Goal: Task Accomplishment & Management: Manage account settings

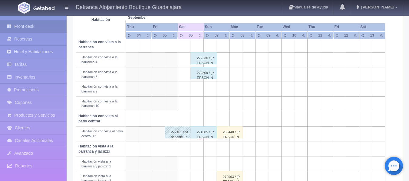
scroll to position [65, 0]
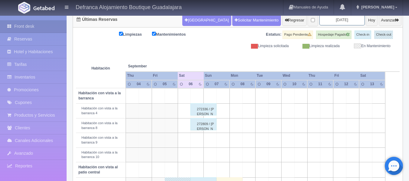
click at [347, 18] on input "[DATE]" at bounding box center [341, 19] width 45 height 11
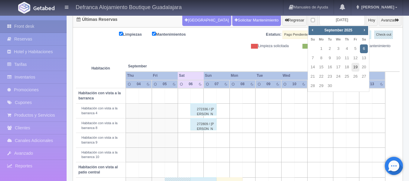
click at [355, 67] on link "19" at bounding box center [355, 67] width 8 height 9
type input "[DATE]"
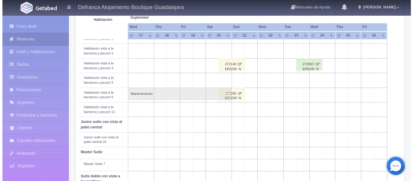
scroll to position [246, 0]
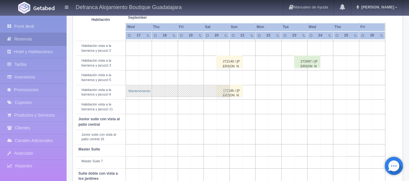
click at [225, 93] on link "Mantenimiento" at bounding box center [178, 91] width 104 height 12
select select "Mantenimiento"
select select "1092_Habitación vista a la barranca y jacuzzi 6"
type input "06-09-2025"
type input "20-09-2025"
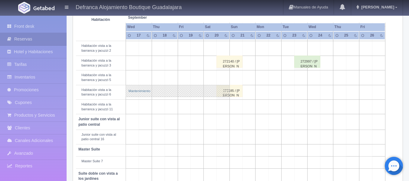
type textarea "REPARACION"
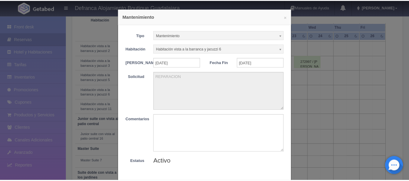
scroll to position [0, 0]
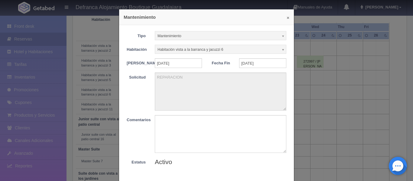
click at [287, 18] on button "×" at bounding box center [288, 17] width 3 height 5
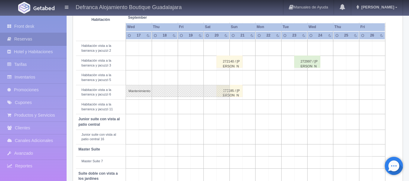
click at [234, 91] on div "272185 / ALEJANDRO CASTELLANOS" at bounding box center [229, 91] width 26 height 12
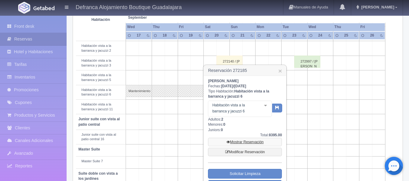
click at [246, 142] on link "Mostrar Reservación" at bounding box center [245, 142] width 74 height 8
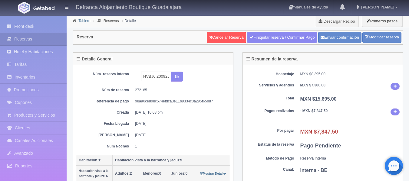
click at [81, 20] on link "Tablero" at bounding box center [84, 21] width 12 height 4
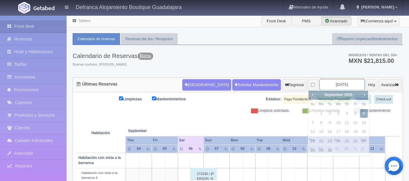
click at [347, 80] on input "2025-09-06" at bounding box center [341, 84] width 45 height 11
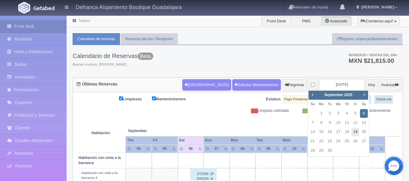
click at [357, 133] on link "19" at bounding box center [355, 132] width 8 height 9
type input "[DATE]"
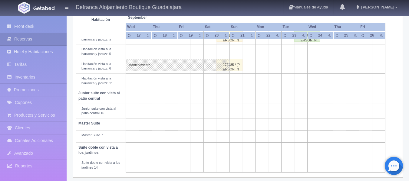
scroll to position [242, 0]
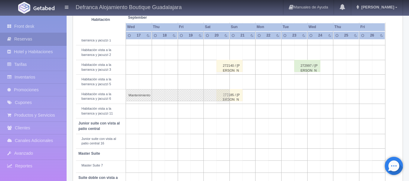
click at [234, 97] on div "272185 / ALEJANDRO CASTELLANOS" at bounding box center [229, 95] width 26 height 12
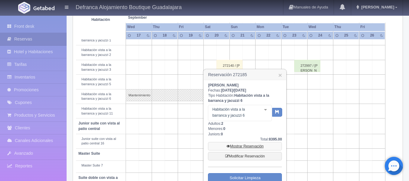
click at [246, 145] on link "Mostrar Reservación" at bounding box center [245, 146] width 74 height 8
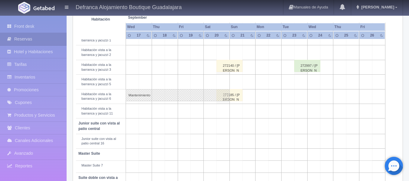
scroll to position [242, 0]
click at [235, 97] on div "272185 / ALEJANDRO CASTELLANOS" at bounding box center [229, 95] width 26 height 12
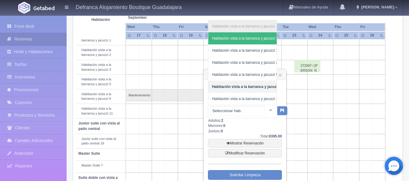
click at [266, 110] on div at bounding box center [270, 109] width 12 height 9
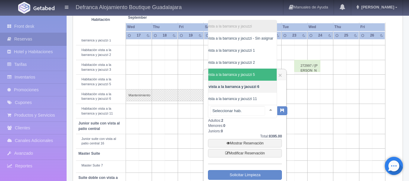
click at [250, 73] on span "Habitación vista a la barranca y jacuzzi 5" at bounding box center [222, 75] width 66 height 4
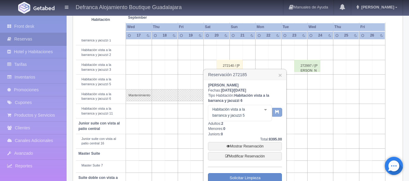
click at [279, 113] on icon "button" at bounding box center [277, 112] width 4 height 4
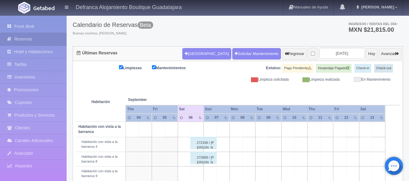
scroll to position [15, 0]
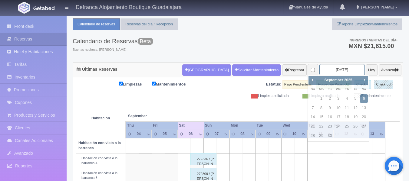
click at [345, 68] on input "[DATE]" at bounding box center [341, 69] width 45 height 11
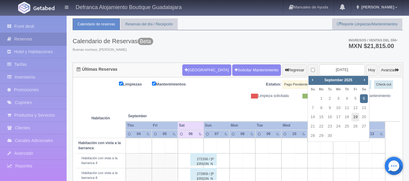
click at [355, 117] on link "19" at bounding box center [355, 117] width 8 height 9
type input "[DATE]"
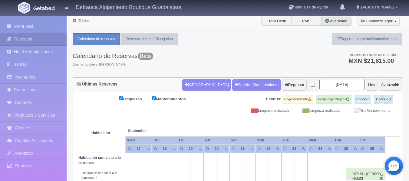
click at [346, 85] on input "[DATE]" at bounding box center [341, 84] width 45 height 11
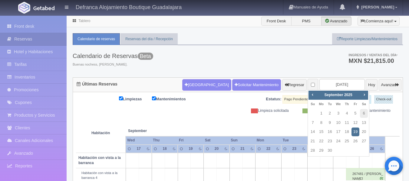
click at [357, 133] on link "19" at bounding box center [355, 132] width 8 height 9
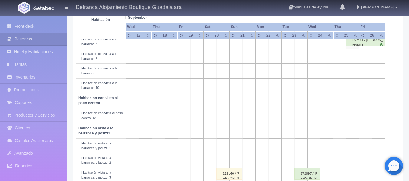
scroll to position [182, 0]
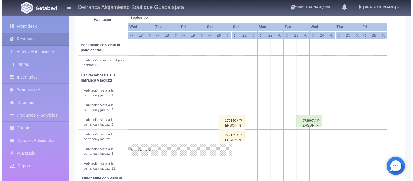
scroll to position [186, 0]
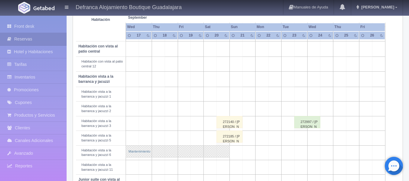
click at [160, 154] on link "Mantenimiento" at bounding box center [178, 152] width 104 height 12
select select "Mantenimiento"
select select "1092_Habitación vista a la barranca y jacuzzi 6"
type input "06-09-2025"
type input "20-09-2025"
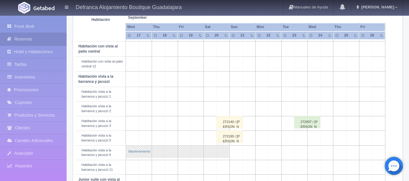
type textarea "REPARACION"
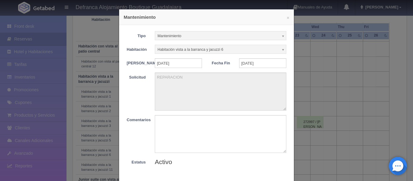
click at [329, 67] on div "× Mantenimiento Tipo Mantenimiento Limpieza Mantenimiento Habitación Habitación…" at bounding box center [206, 90] width 413 height 181
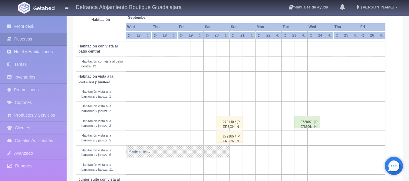
click at [226, 153] on link "Mantenimiento" at bounding box center [178, 152] width 104 height 12
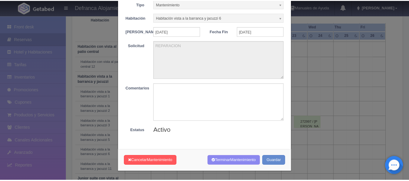
scroll to position [0, 0]
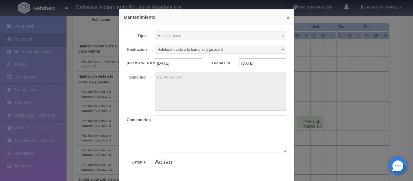
click at [287, 18] on button "×" at bounding box center [288, 17] width 3 height 5
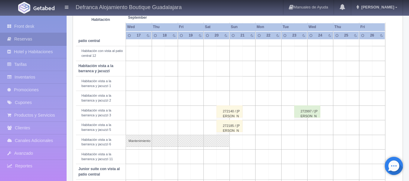
scroll to position [186, 0]
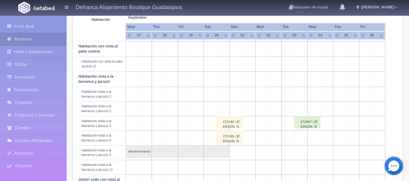
click at [231, 125] on div "272140 / [PERSON_NAME]" at bounding box center [229, 122] width 26 height 12
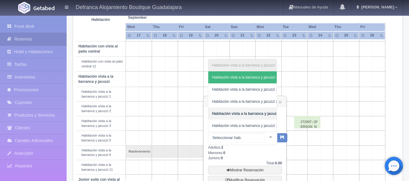
click at [264, 136] on div "Habitación vista a la barranca y jacuzzi Habitación vista a la barranca y jacuz…" at bounding box center [242, 138] width 69 height 13
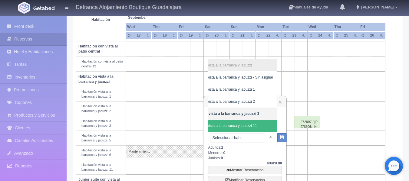
click at [254, 120] on span "Habitación vista a la barranca y jacuzzi 11" at bounding box center [230, 126] width 91 height 12
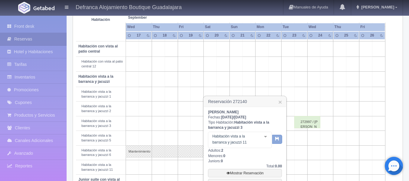
click at [275, 139] on icon "button" at bounding box center [277, 139] width 4 height 4
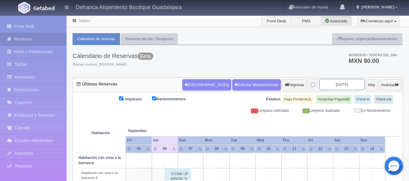
click at [349, 84] on input "2025-09-07" at bounding box center [341, 84] width 45 height 11
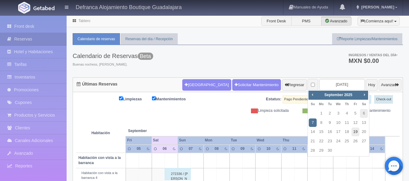
click at [357, 133] on link "19" at bounding box center [355, 132] width 8 height 9
type input "[DATE]"
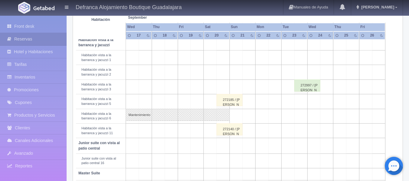
scroll to position [212, 0]
